Goal: Use online tool/utility

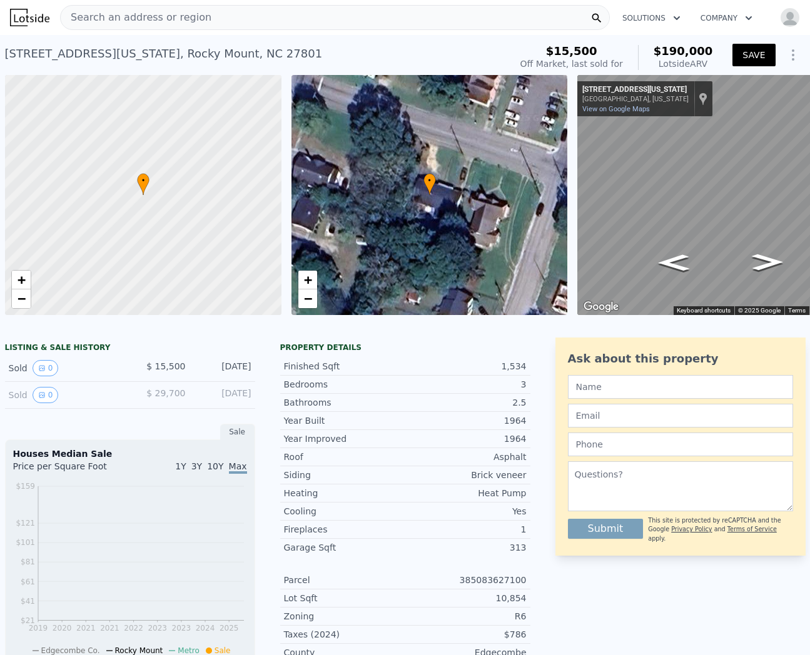
scroll to position [0, 5]
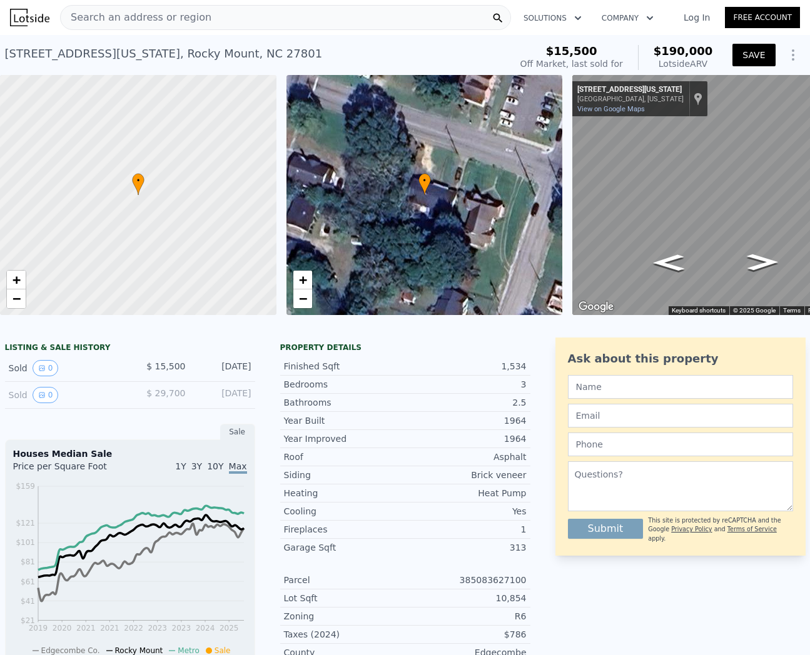
type input "$ 185,000"
type input "$ 155,800"
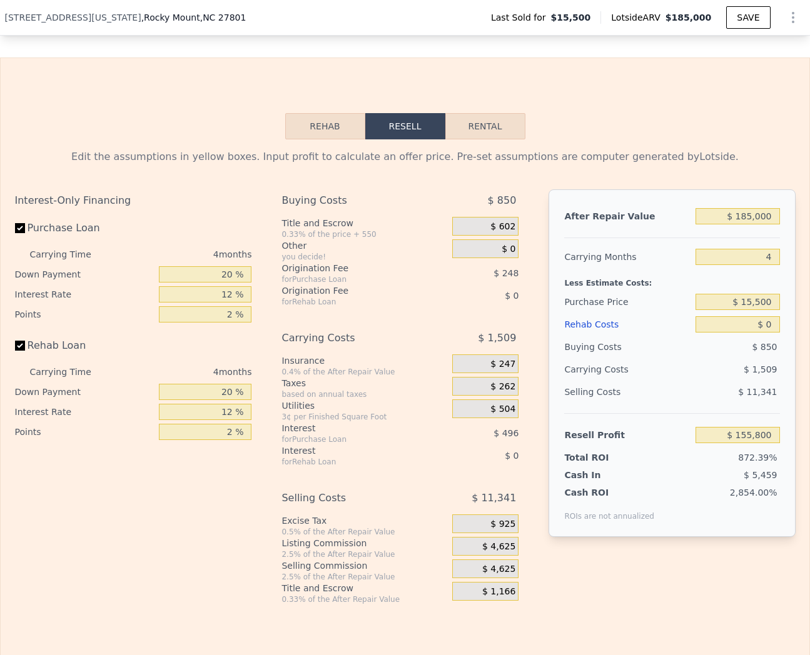
scroll to position [1737, 0]
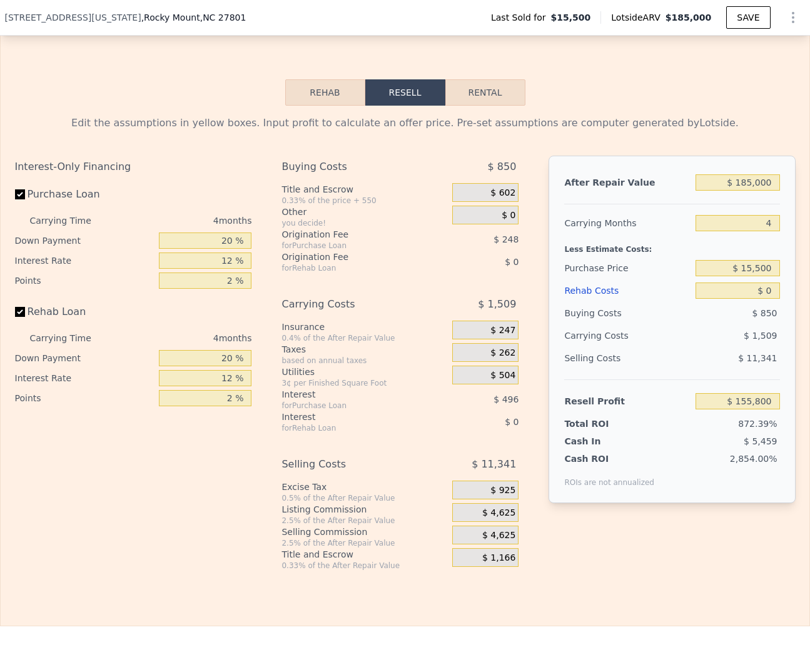
click at [481, 96] on button "Rental" at bounding box center [485, 92] width 80 height 26
select select "30"
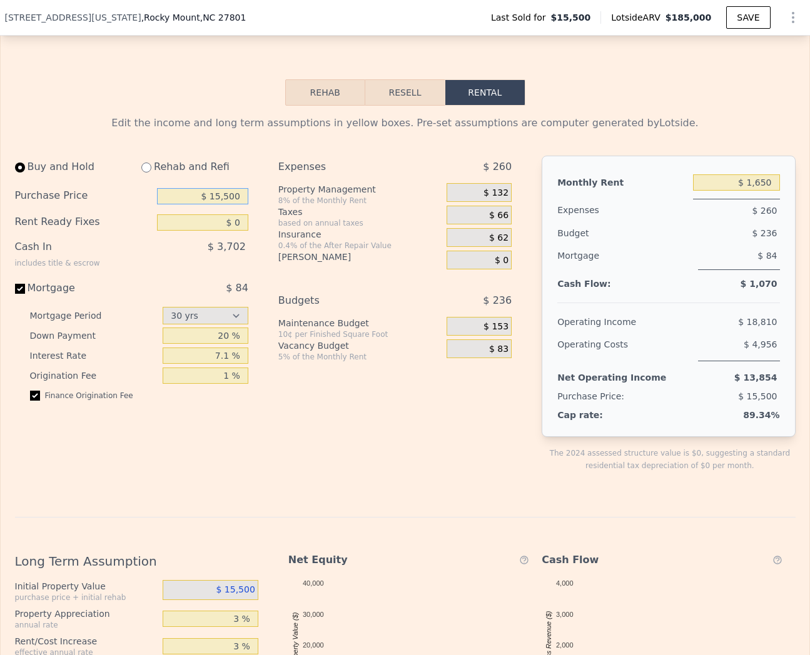
drag, startPoint x: 214, startPoint y: 198, endPoint x: 304, endPoint y: 203, distance: 89.6
click at [306, 201] on div "Buy and Hold Rehab and Refi Purchase Price $ 15,500 Rent Ready Fixes $ 0 Cash I…" at bounding box center [268, 324] width 507 height 336
drag, startPoint x: 212, startPoint y: 197, endPoint x: 266, endPoint y: 195, distance: 54.4
click at [266, 195] on div "Buy and Hold Rehab and Refi Purchase Price $ 15,500 Rent Ready Fixes $ 0 Cash I…" at bounding box center [268, 324] width 507 height 336
type input "$ 110,000"
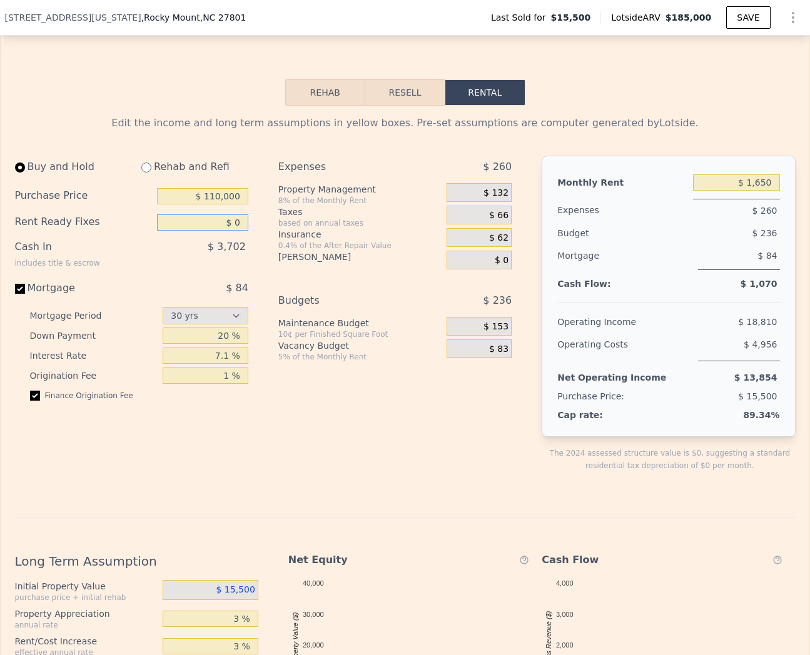
click at [201, 223] on input "$ 0" at bounding box center [202, 222] width 91 height 16
drag, startPoint x: 239, startPoint y: 224, endPoint x: 233, endPoint y: 225, distance: 6.4
click at [233, 225] on input "$ 0" at bounding box center [202, 222] width 91 height 16
type input "$ 35,000"
click at [278, 281] on div "Expenses $ 260 Property Management 8% of the Monthly Rent $ 132 Taxes based on …" at bounding box center [399, 324] width 243 height 336
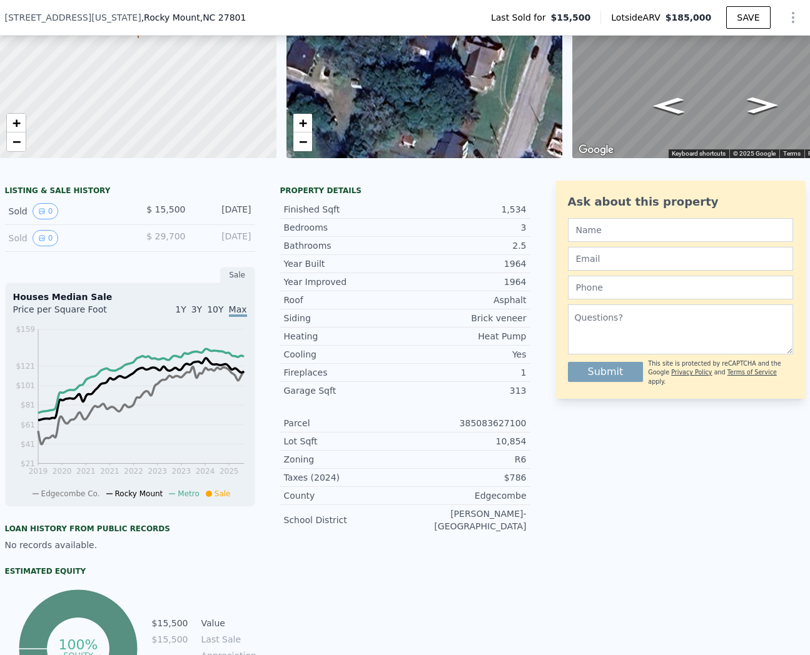
scroll to position [154, 0]
